Goal: Use online tool/utility: Utilize a website feature to perform a specific function

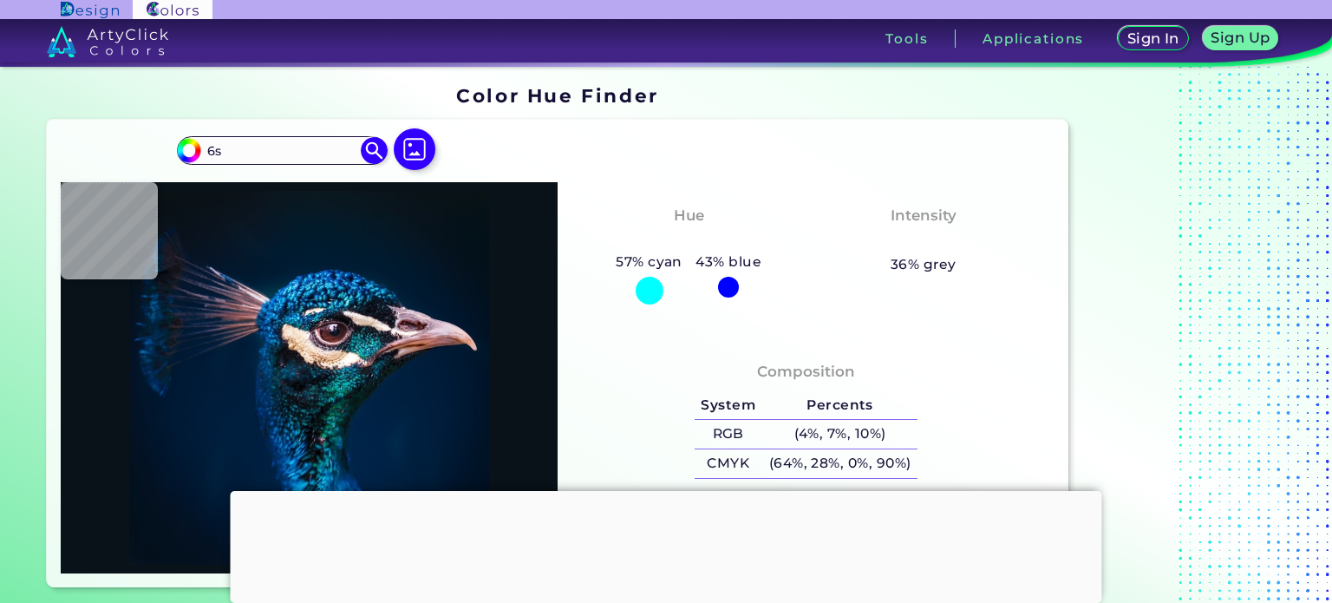
type input "6"
type input "s"
type input "#00182c"
type input "#00182C"
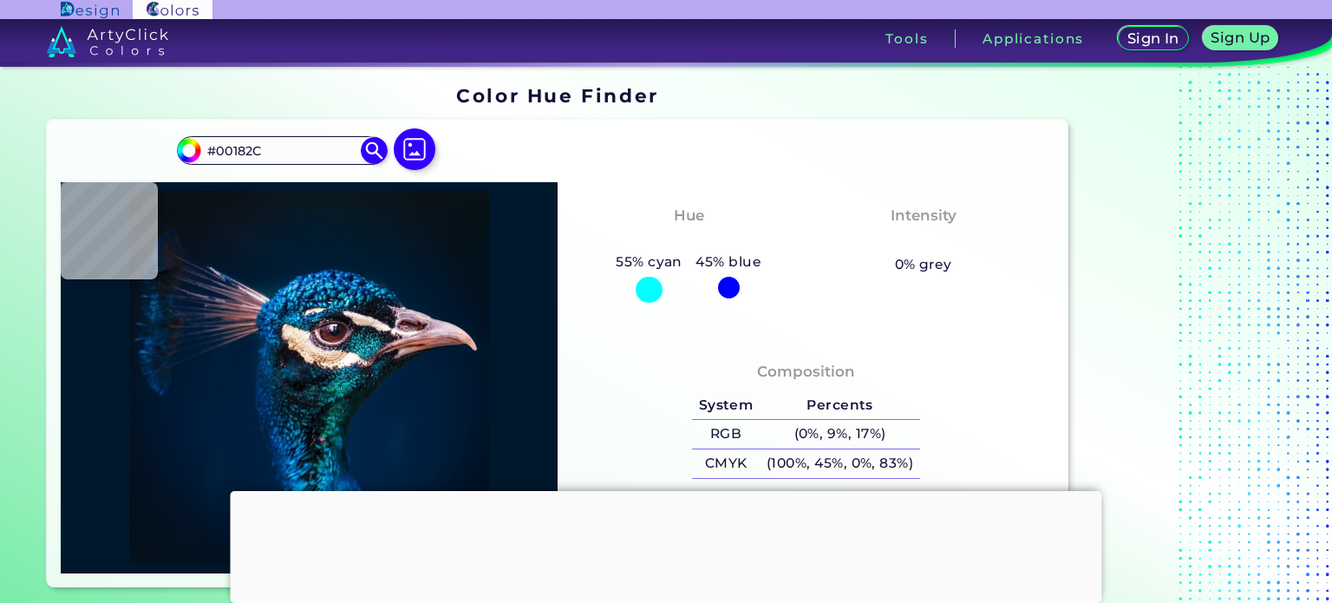
type input "#00172c"
type input "#00172C"
type input "#9f6d74"
type input "#9F6D74"
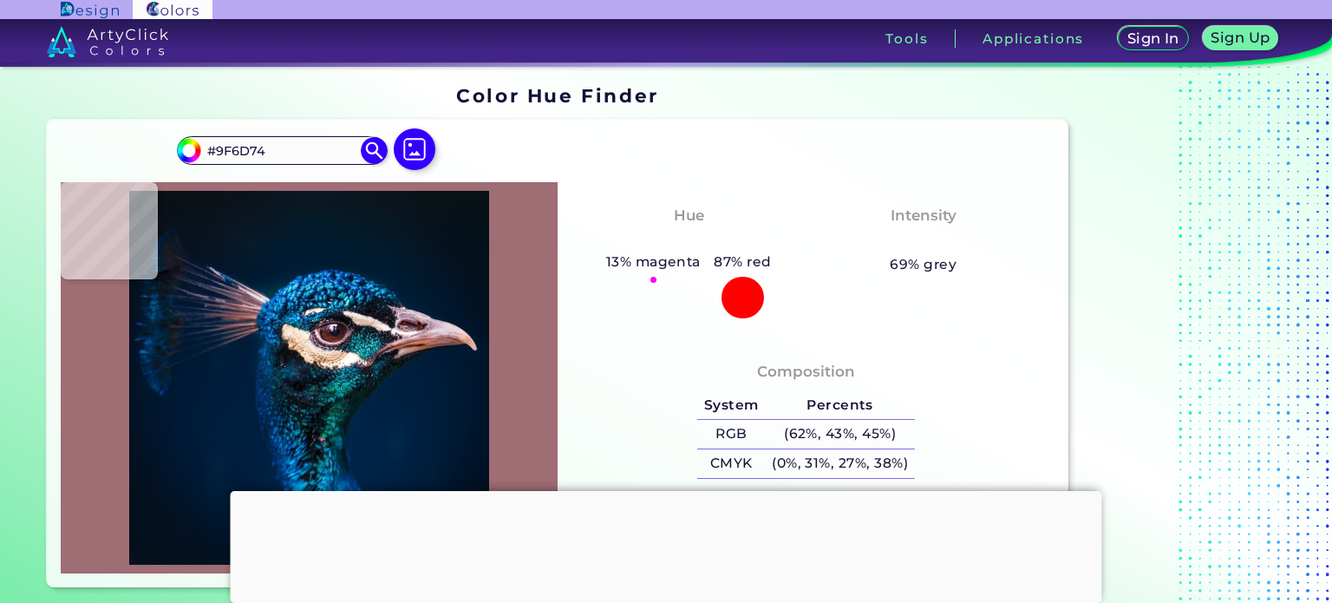
type input "#526a76"
type input "#526A76"
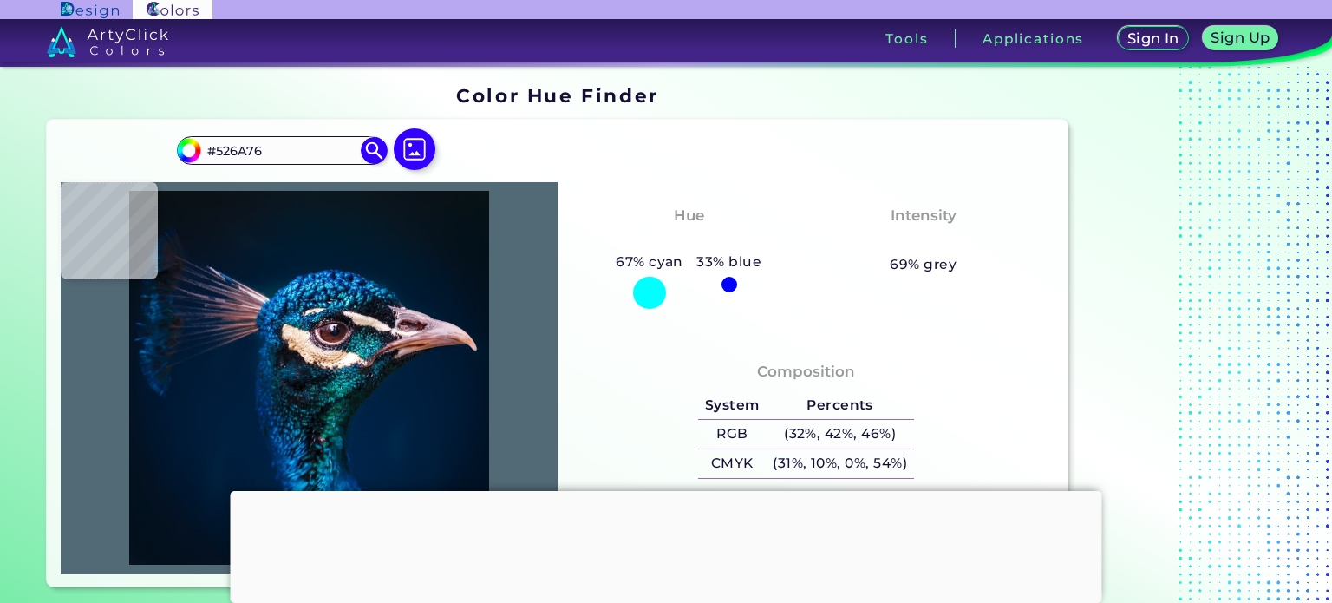
type input "#051117"
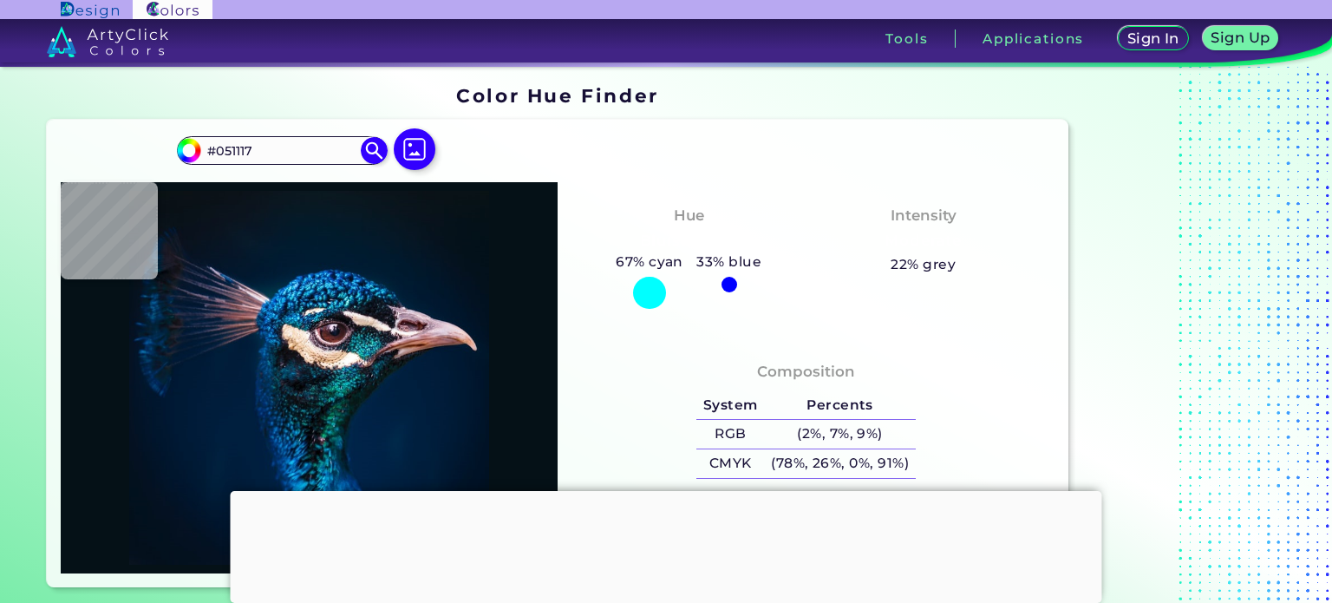
type input "#004362"
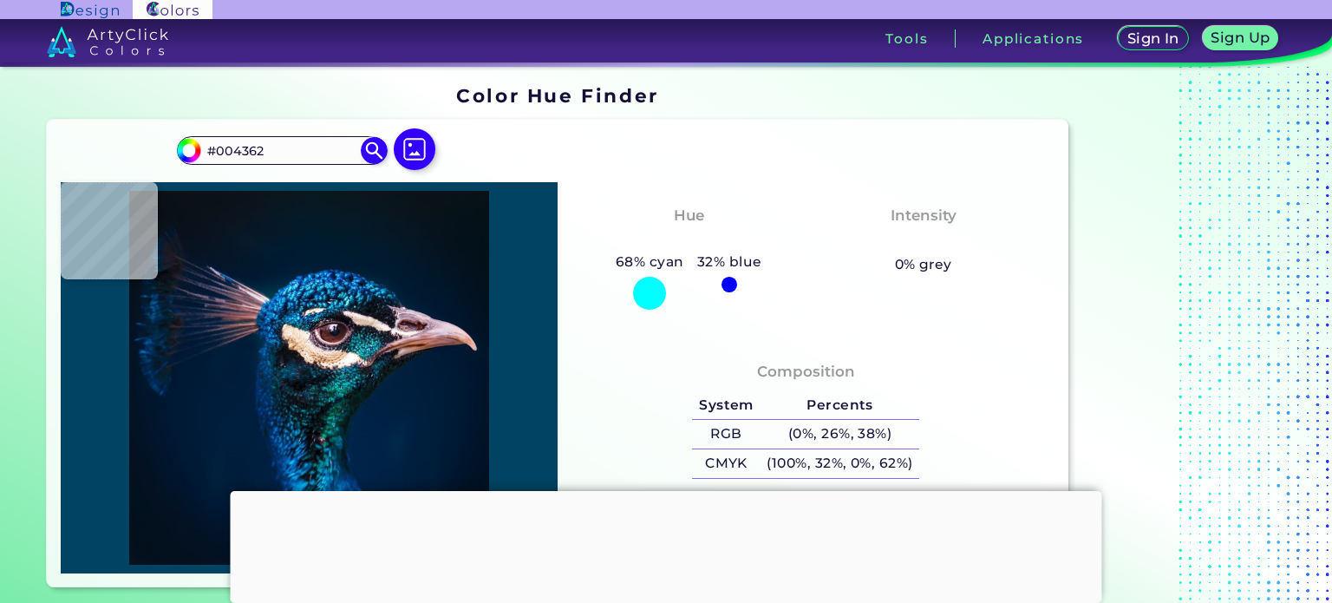
type input "#f7edeb"
type input "#F7EDEB"
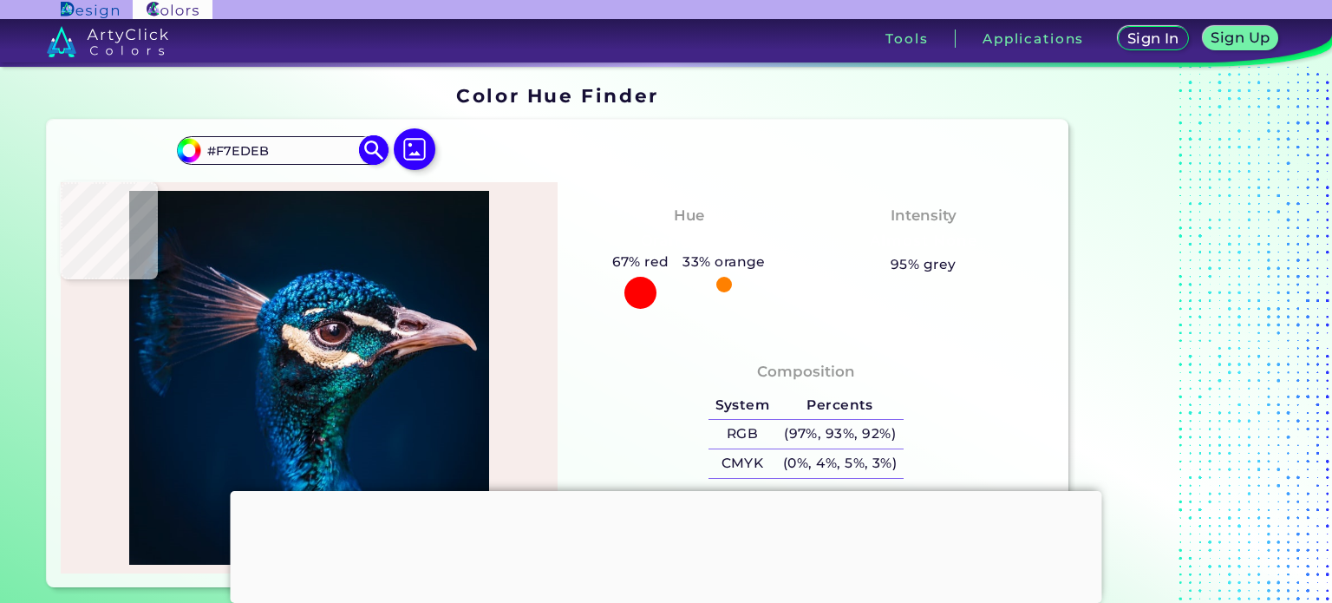
type input "#08161f"
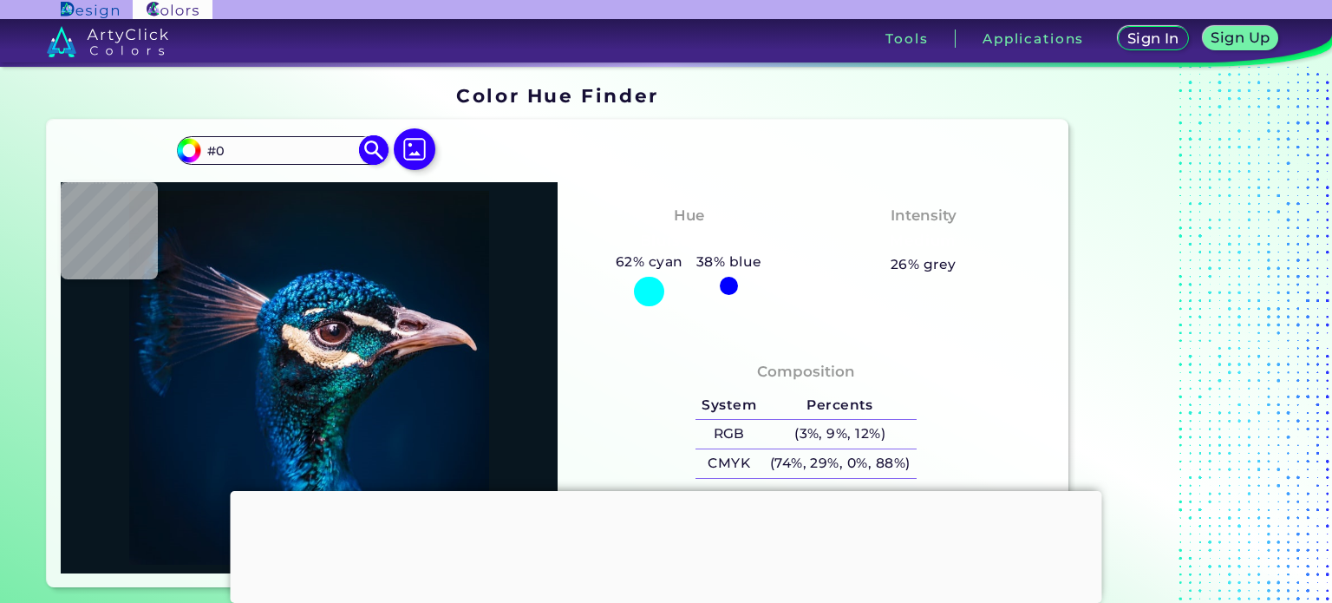
type input "#"
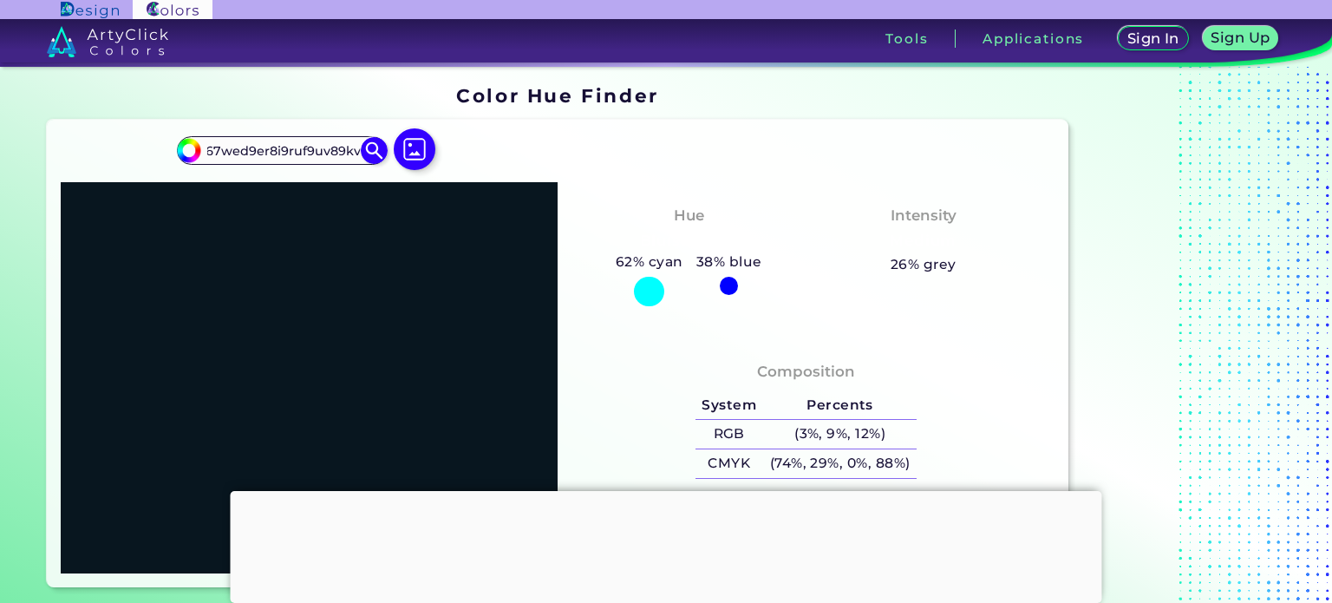
scroll to position [0, 30]
type input "#67wed9er8i9ruf9uv89kvifgv"
click at [825, 79] on div "Color Hue Finder" at bounding box center [557, 96] width 1035 height 34
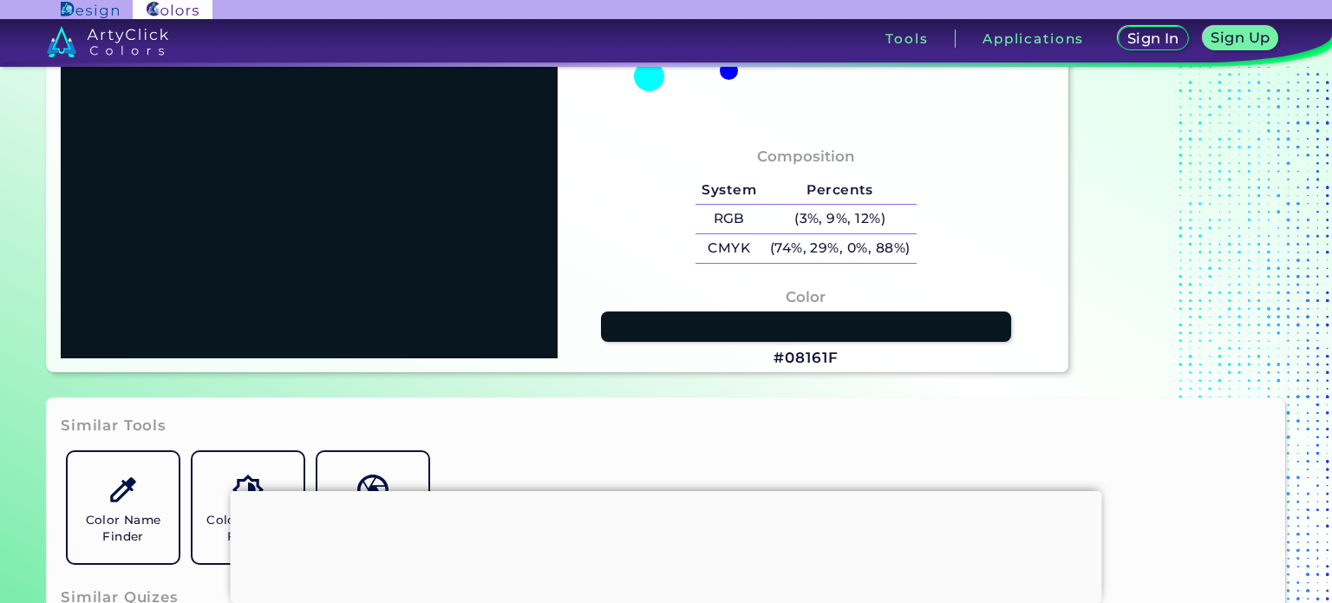
scroll to position [28, 0]
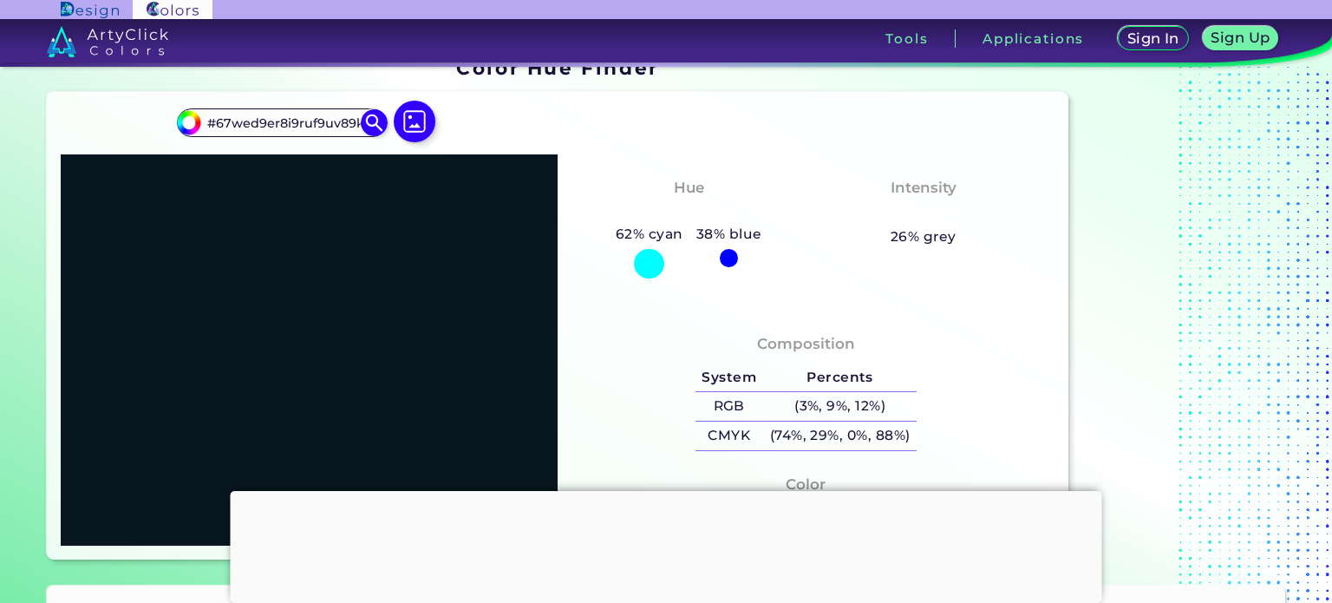
click at [915, 32] on h3 "Tools" at bounding box center [906, 38] width 42 height 13
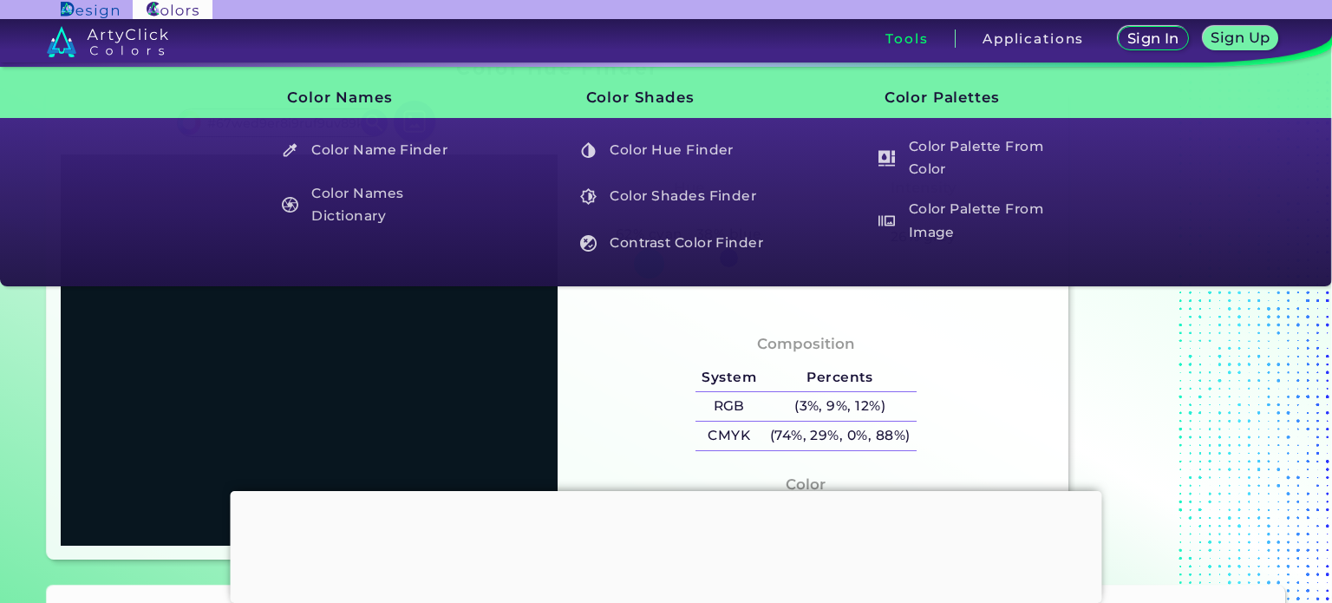
click at [894, 33] on h3 "Tools" at bounding box center [906, 38] width 42 height 13
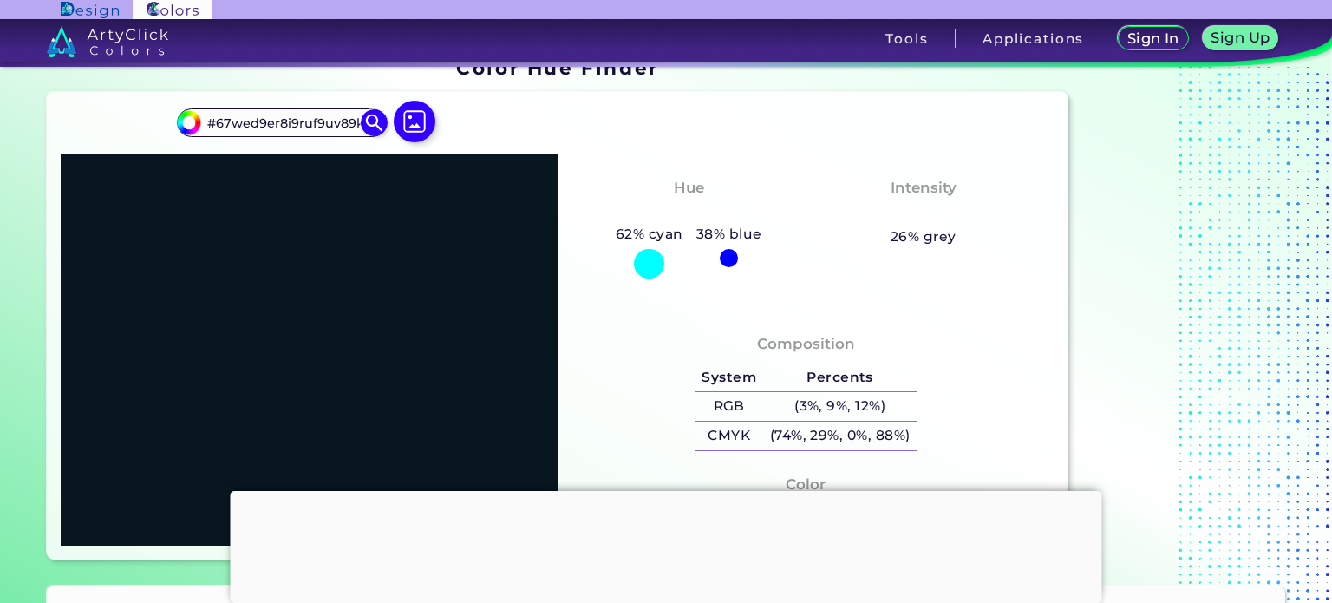
click at [920, 38] on h3 "Tools" at bounding box center [906, 38] width 42 height 13
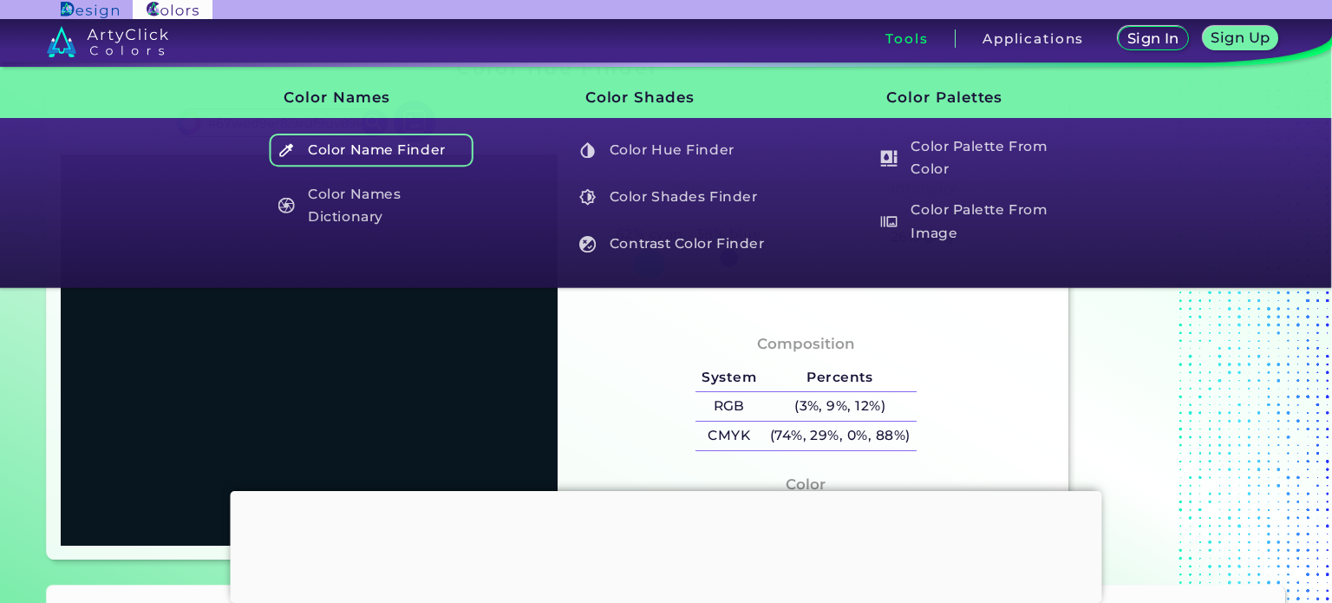
click at [359, 149] on h5 "Color Name Finder" at bounding box center [372, 150] width 204 height 33
